Goal: Book appointment/travel/reservation

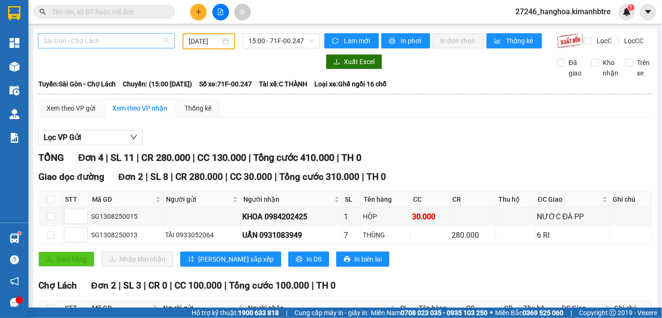
click at [136, 46] on span "Sài Gòn - Chợ Lách" at bounding box center [107, 41] width 126 height 14
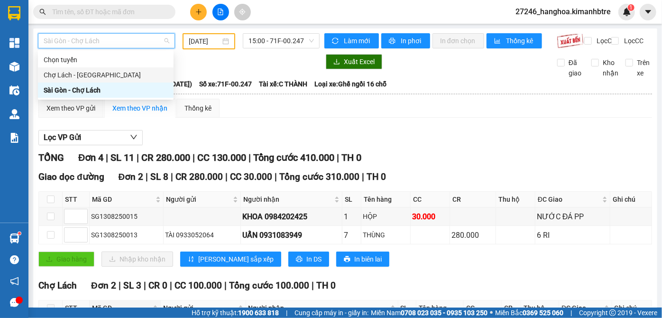
drag, startPoint x: 125, startPoint y: 78, endPoint x: 129, endPoint y: 75, distance: 5.1
click at [125, 78] on div "Chợ Lách - [GEOGRAPHIC_DATA]" at bounding box center [106, 75] width 124 height 10
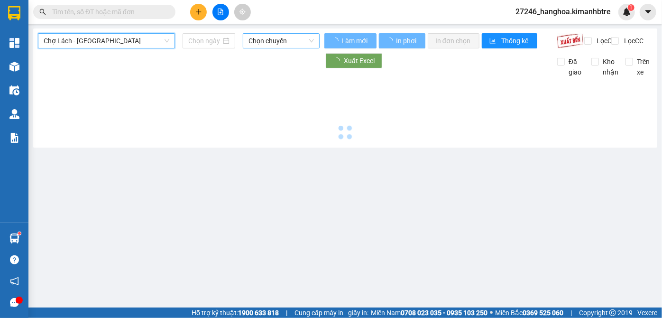
type input "[DATE]"
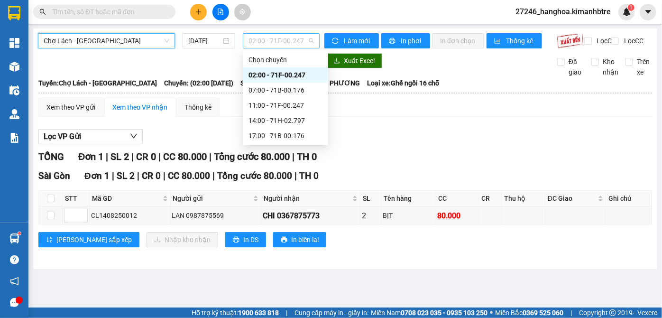
click at [310, 41] on span "02:00 - 71F-00.247" at bounding box center [281, 41] width 65 height 14
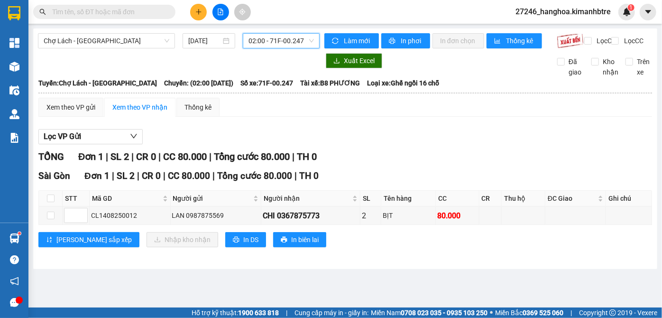
click at [255, 37] on span "02:00 - 71F-00.247" at bounding box center [281, 41] width 65 height 14
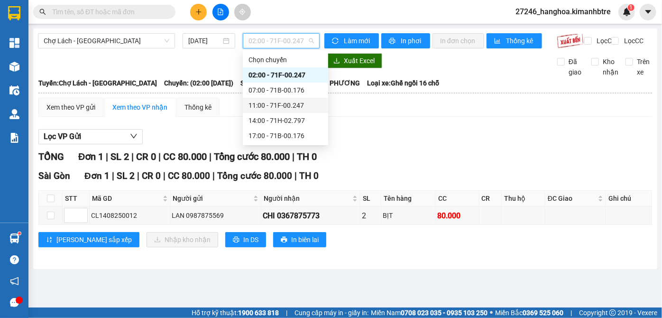
click at [266, 105] on div "11:00 - 71F-00.247" at bounding box center [286, 105] width 74 height 10
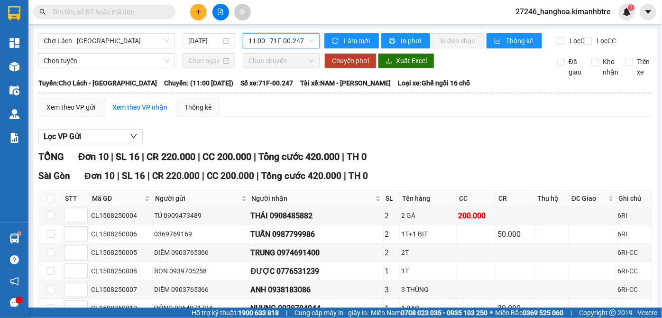
scroll to position [136, 0]
